Goal: Navigation & Orientation: Go to known website

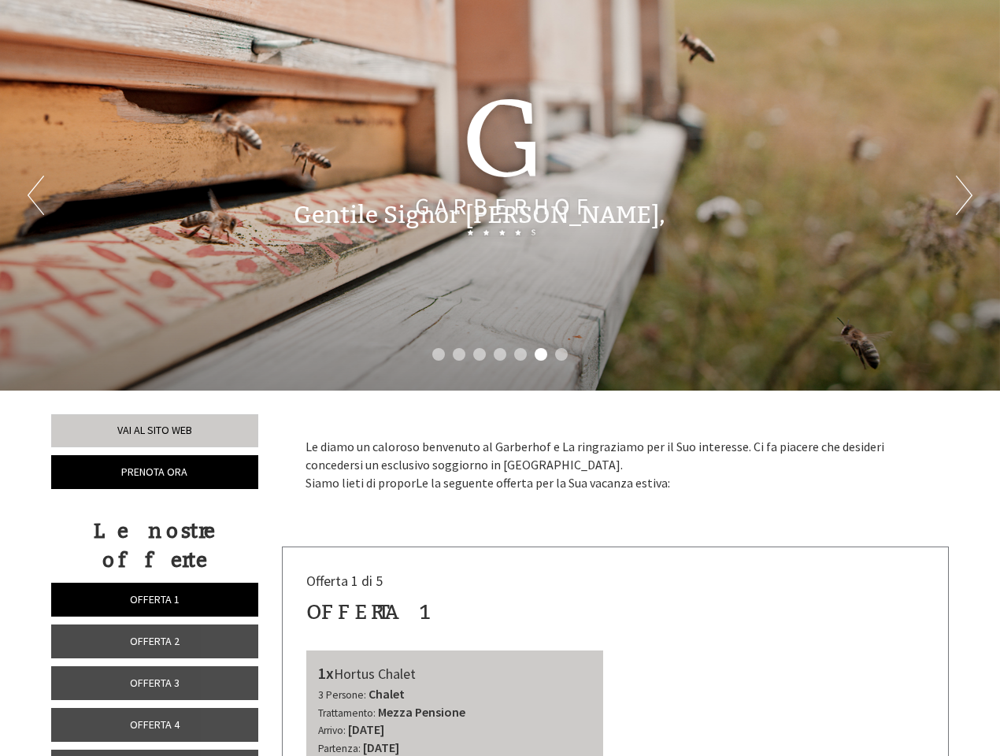
click at [500, 378] on div "Previous Next 1 2 3 4 5 6 7" at bounding box center [500, 195] width 1000 height 390
click at [438, 354] on li "1" at bounding box center [438, 354] width 13 height 13
click at [459, 354] on li "2" at bounding box center [459, 354] width 13 height 13
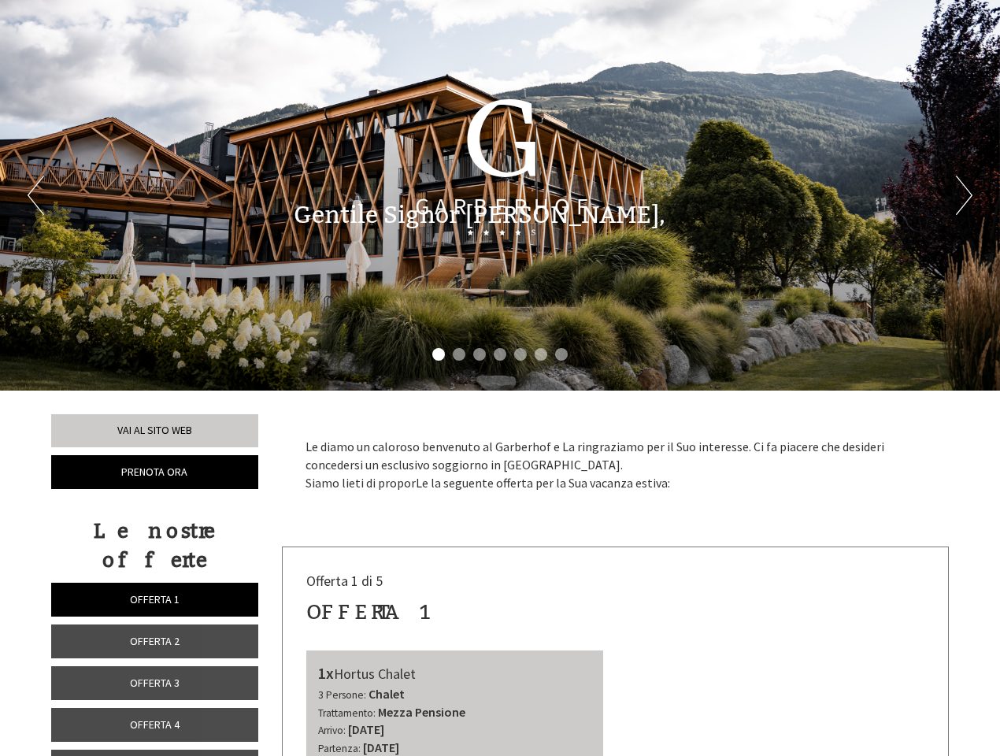
click at [479, 354] on li "3" at bounding box center [479, 354] width 13 height 13
click at [500, 354] on li "4" at bounding box center [499, 354] width 13 height 13
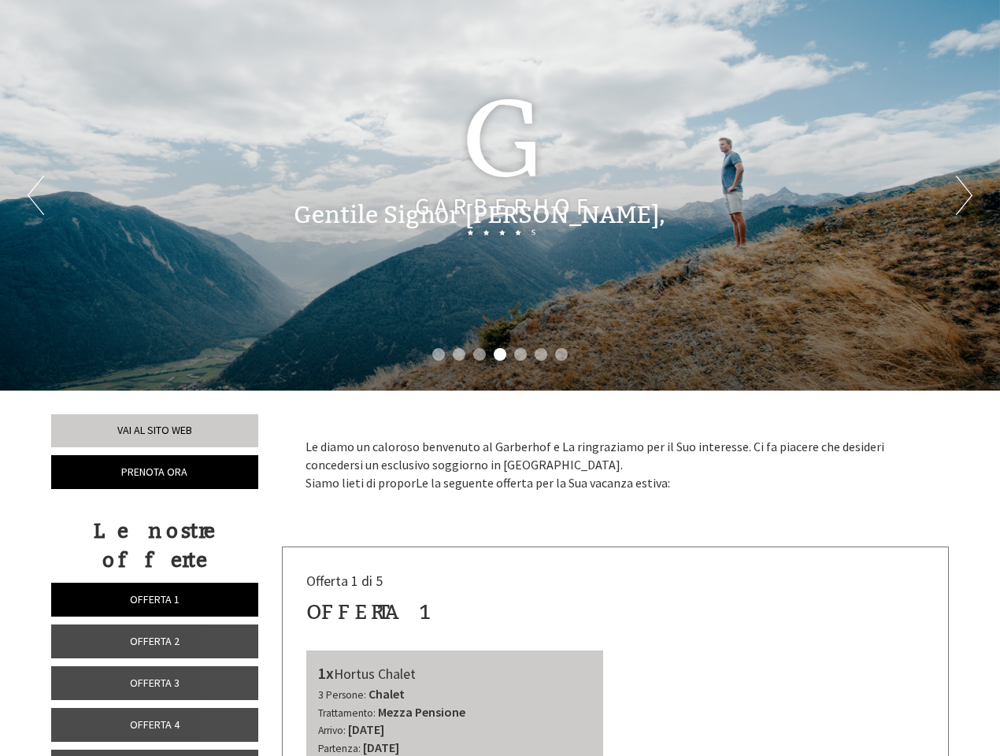
click at [520, 354] on li "5" at bounding box center [520, 354] width 13 height 13
click at [541, 354] on li "6" at bounding box center [540, 354] width 13 height 13
click at [561, 354] on li "7" at bounding box center [561, 354] width 13 height 13
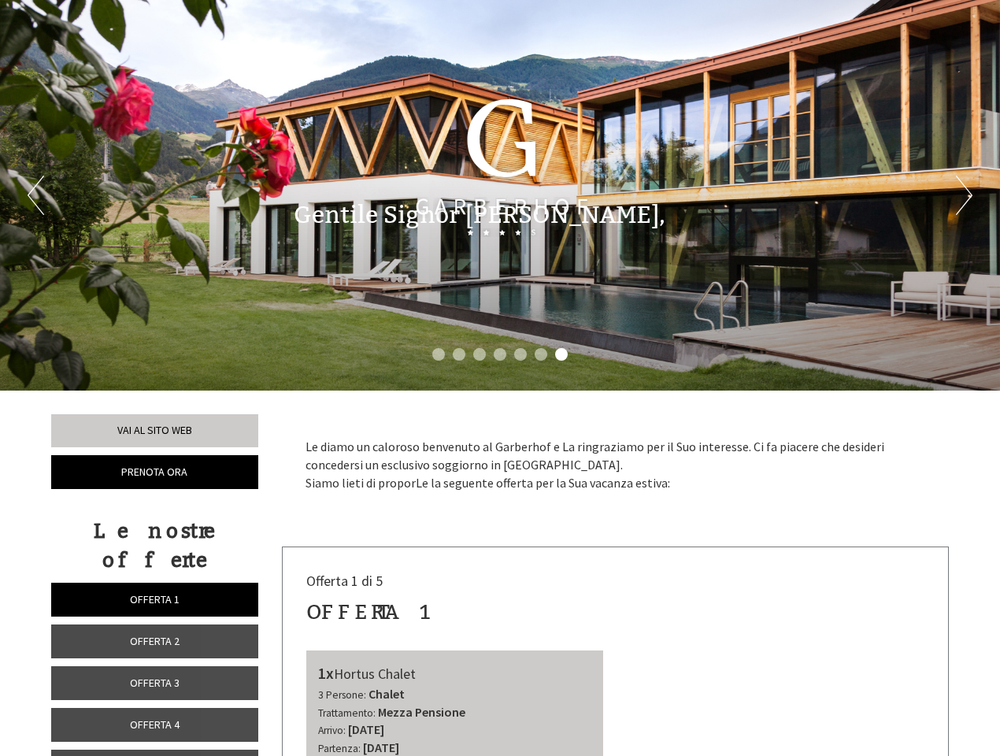
click at [154, 592] on span "Offerta 1" at bounding box center [155, 599] width 50 height 14
